Goal: Transaction & Acquisition: Purchase product/service

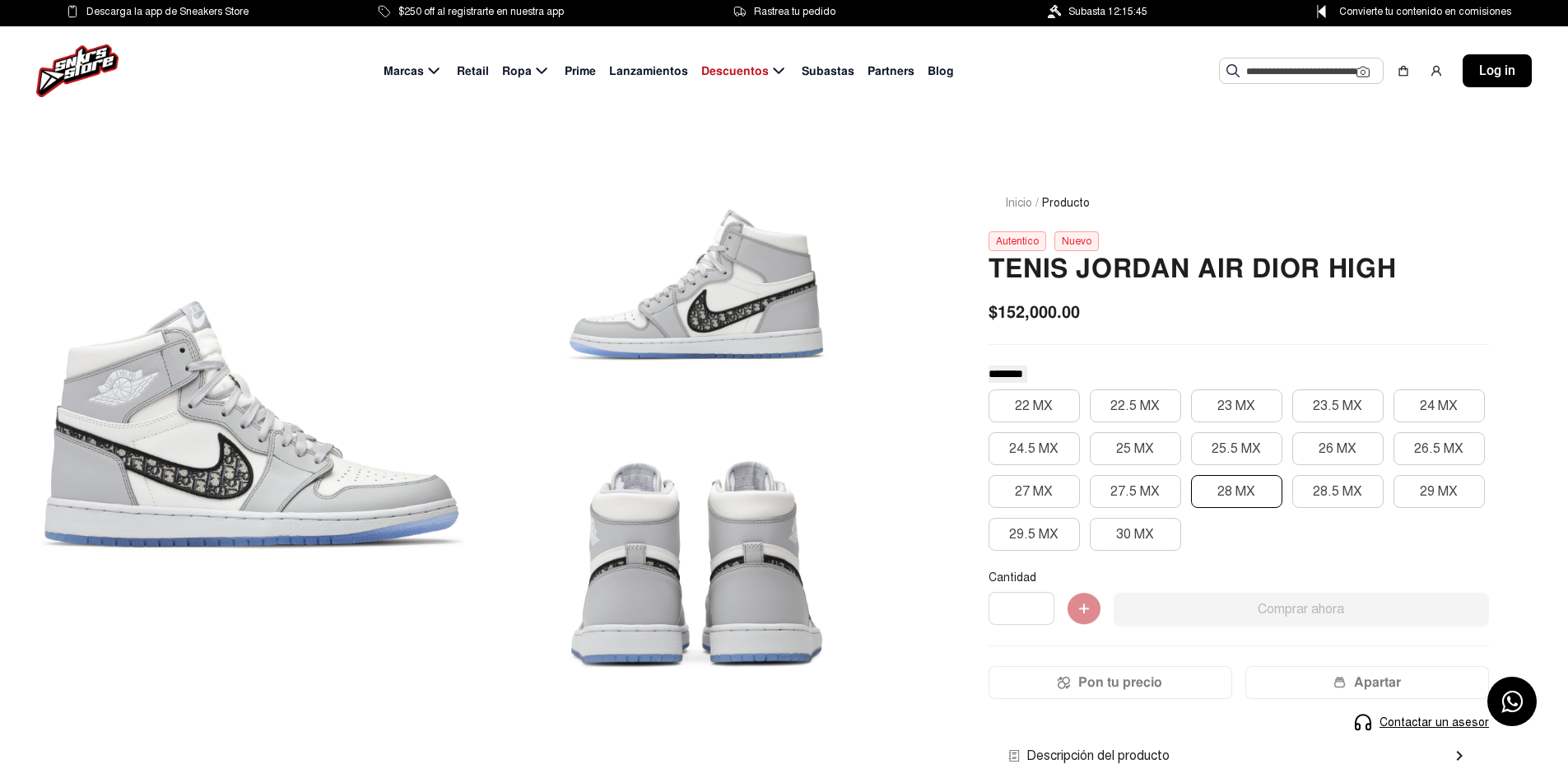
click at [1207, 483] on button "28 MX" at bounding box center [1237, 492] width 92 height 33
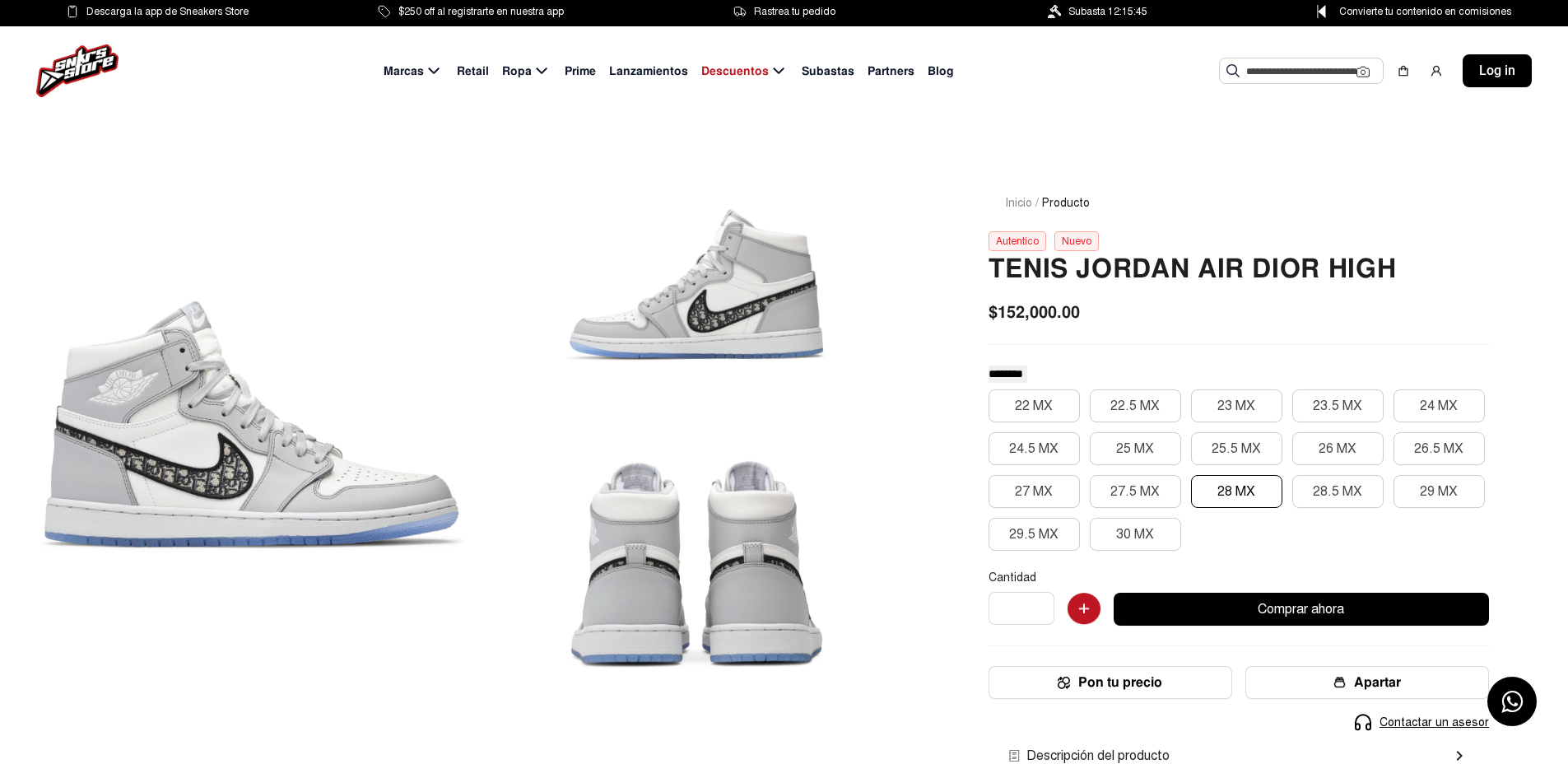
click at [1019, 314] on span "$152,000.00" at bounding box center [1034, 312] width 92 height 25
click at [999, 314] on span "$152,000.00" at bounding box center [1034, 312] width 92 height 25
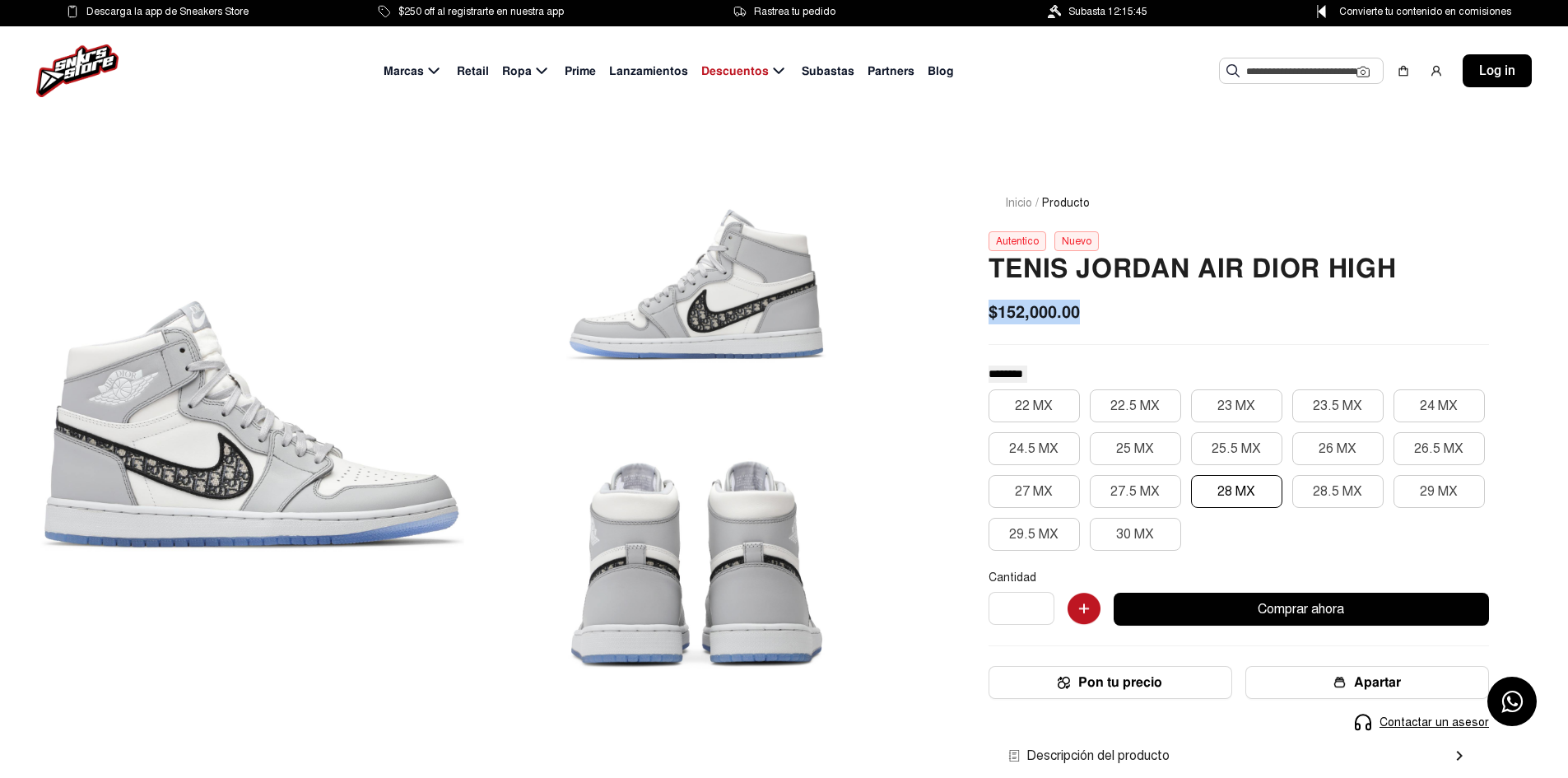
click at [999, 314] on span "$152,000.00" at bounding box center [1034, 312] width 92 height 25
click at [1044, 321] on span "$152,000.00" at bounding box center [1034, 312] width 92 height 25
click at [175, 381] on div at bounding box center [252, 424] width 425 height 540
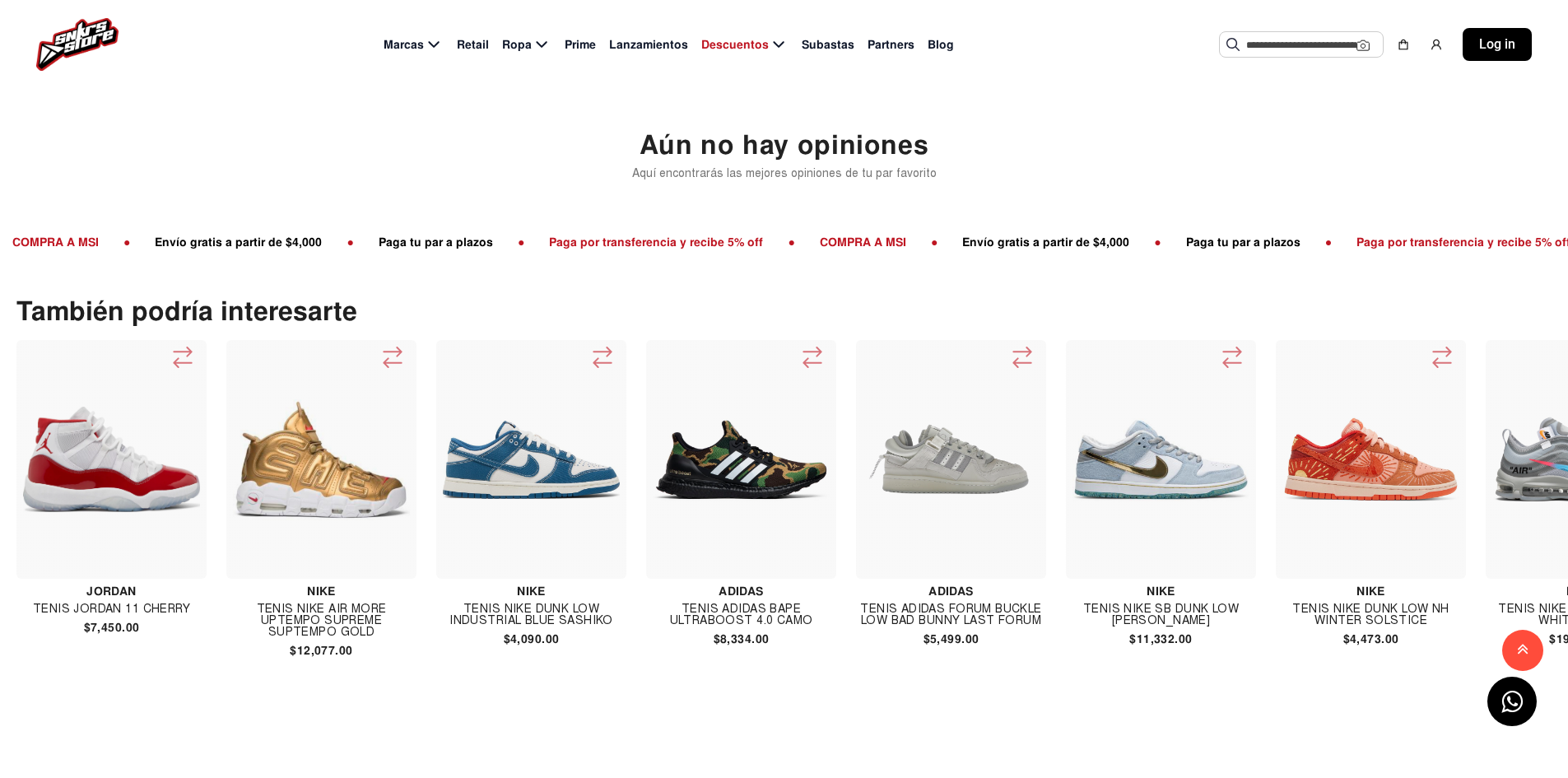
scroll to position [0, 83]
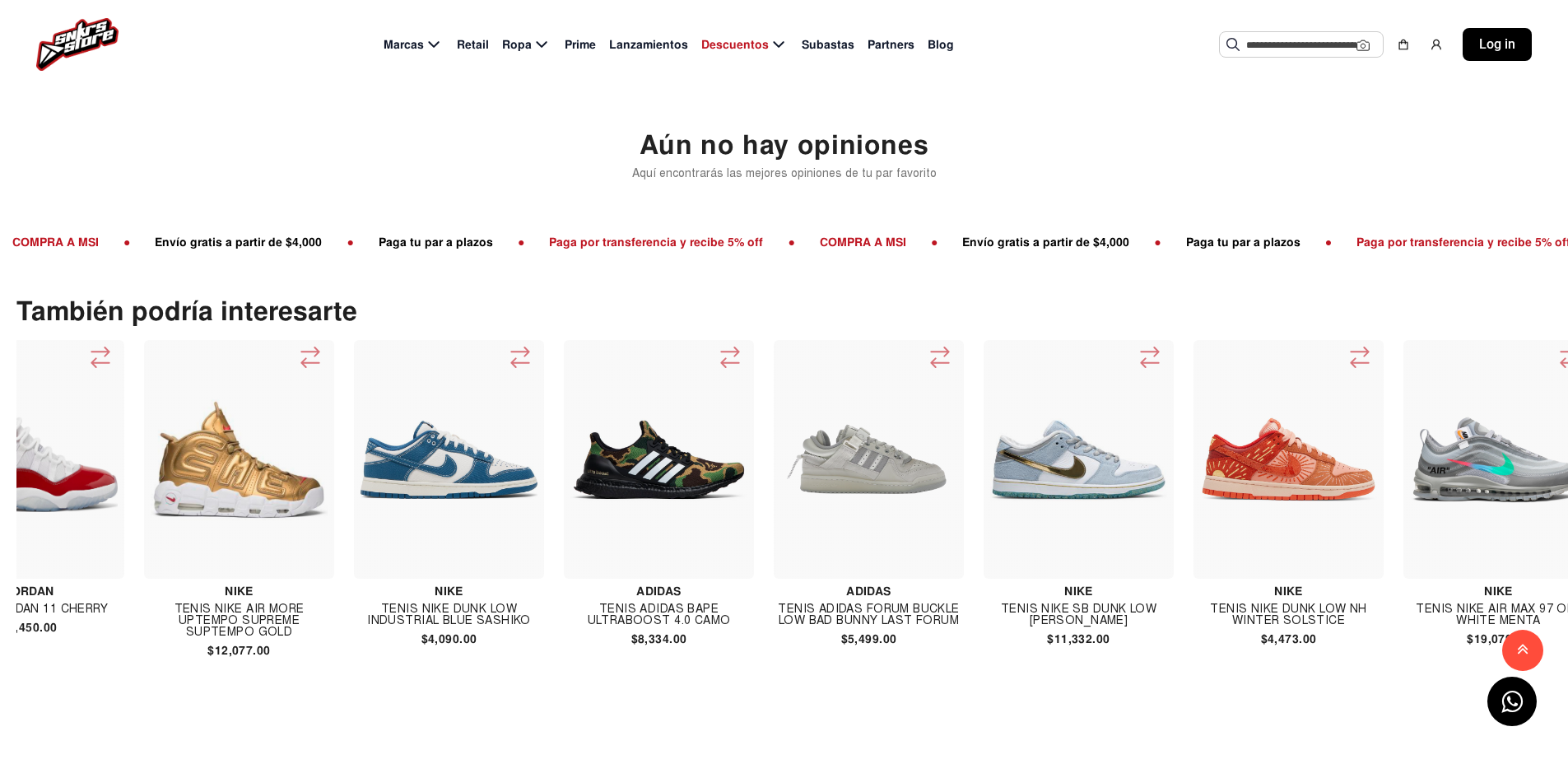
click at [877, 469] on img at bounding box center [869, 459] width 177 height 177
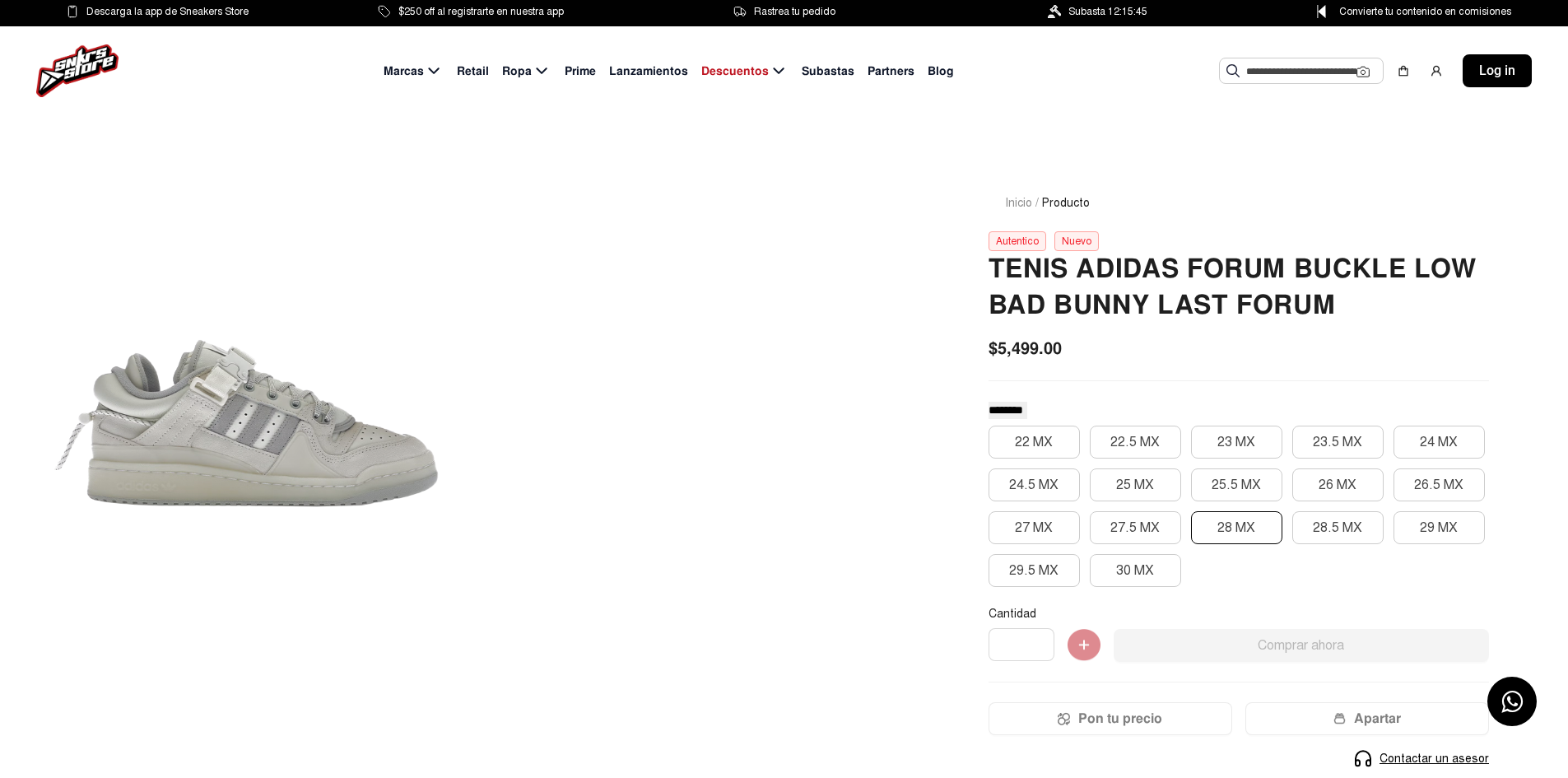
click at [1203, 530] on button "28 MX" at bounding box center [1237, 528] width 92 height 33
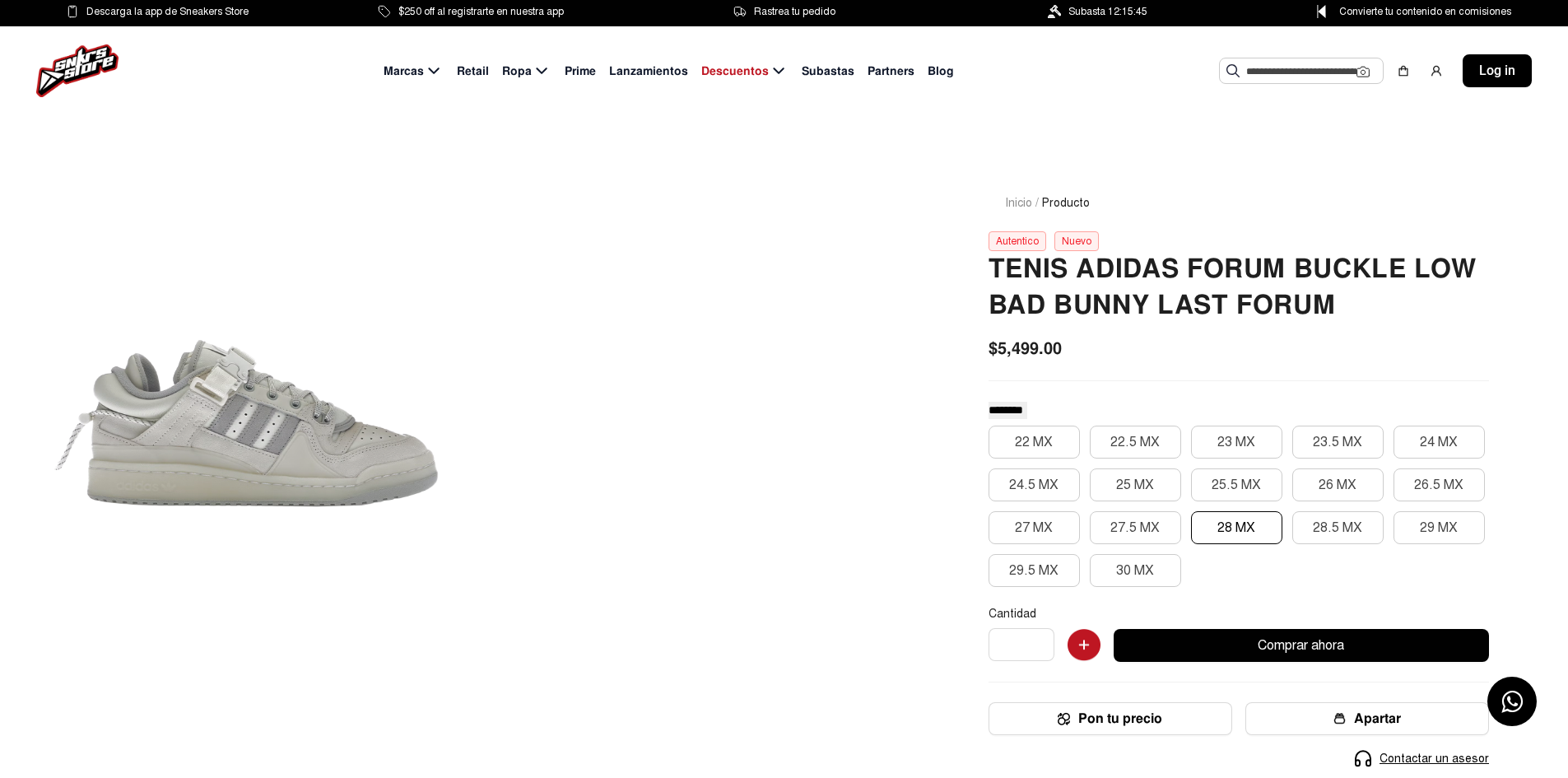
click at [1210, 555] on div "22 MX 22.5 MX 23 MX 23.5 MX 24 MX 24.5 MX 25 MX 25.5 MX 26 MX 26.5 MX 27 MX 27.…" at bounding box center [1239, 507] width 500 height 162
click at [1025, 299] on h2 "TENIS ADIDAS FORUM BUCKLE LOW BAD BUNNY LAST FORUM" at bounding box center [1239, 287] width 500 height 73
click at [1025, 298] on h2 "TENIS ADIDAS FORUM BUCKLE LOW BAD BUNNY LAST FORUM" at bounding box center [1239, 287] width 500 height 73
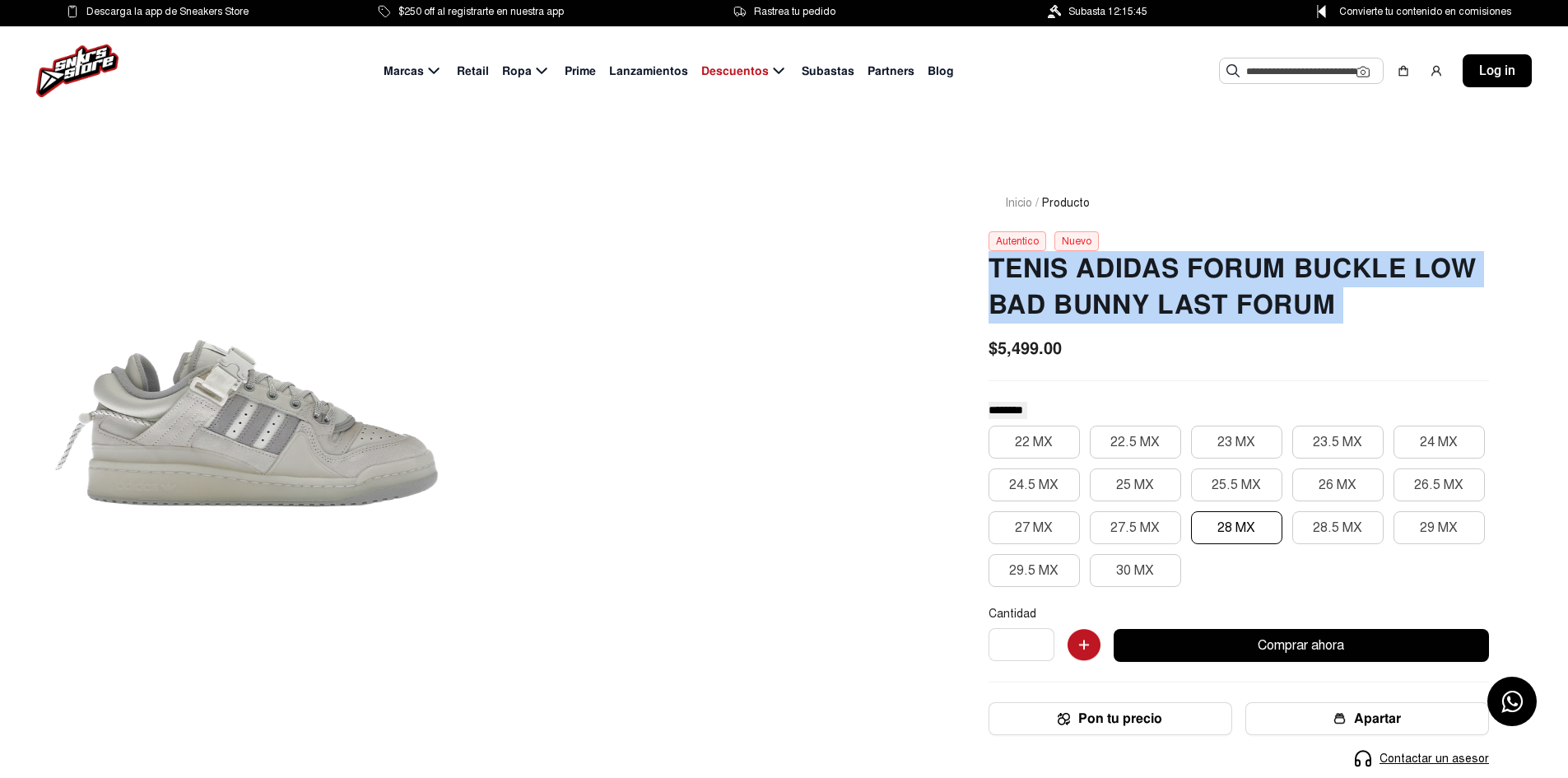
click at [1025, 298] on h2 "TENIS ADIDAS FORUM BUCKLE LOW BAD BUNNY LAST FORUM" at bounding box center [1239, 287] width 500 height 73
click at [969, 292] on div "Inicio / Producto Autentico Nuevo TENIS ADIDAS FORUM BUCKLE LOW BAD BUNNY LAST …" at bounding box center [1239, 579] width 579 height 847
